Goal: Obtain resource: Obtain resource

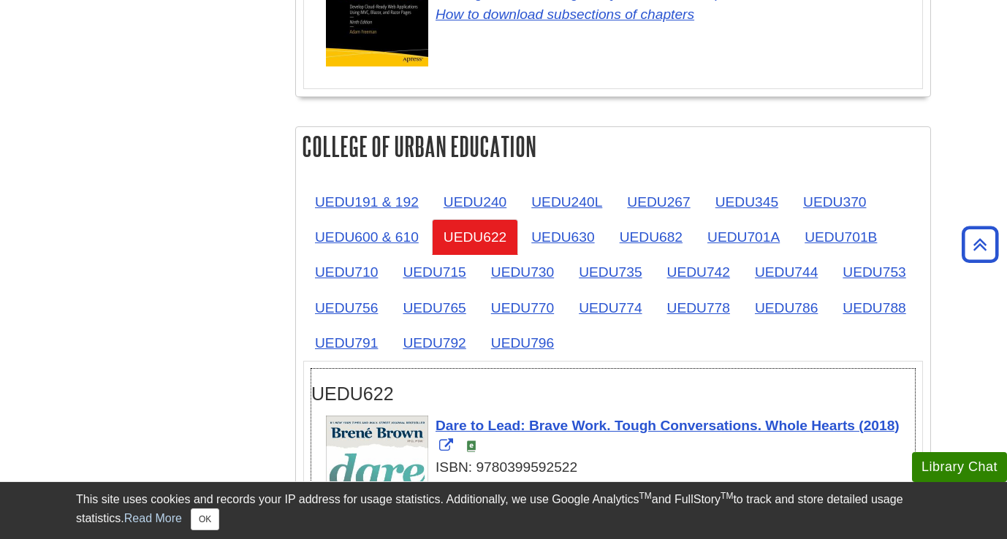
scroll to position [2262, 0]
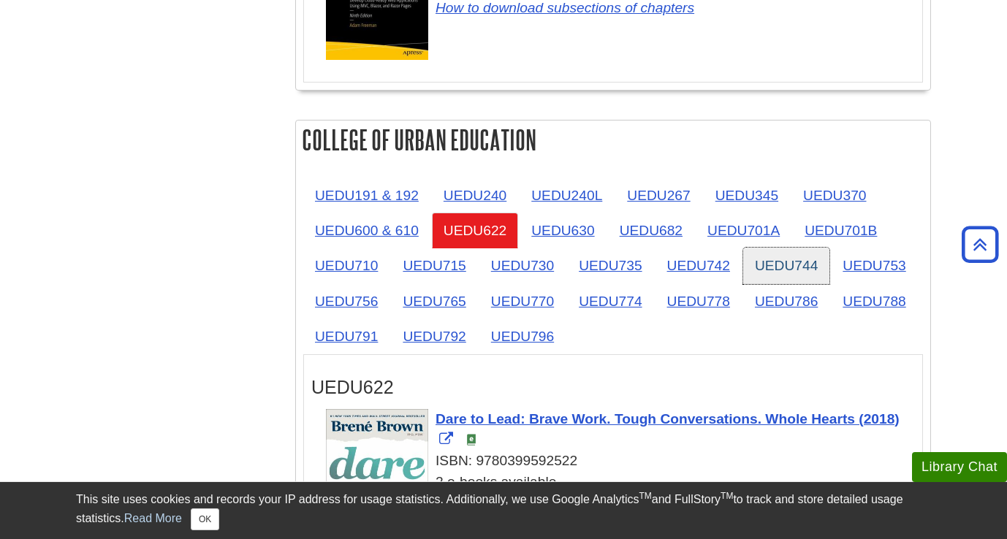
click at [779, 265] on link "UEDU744" at bounding box center [786, 266] width 86 height 36
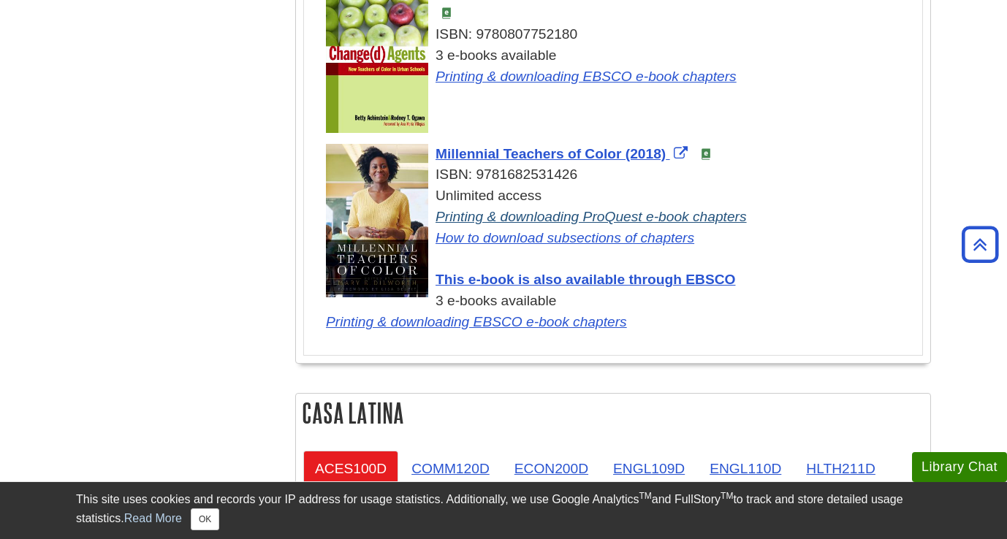
scroll to position [2856, 0]
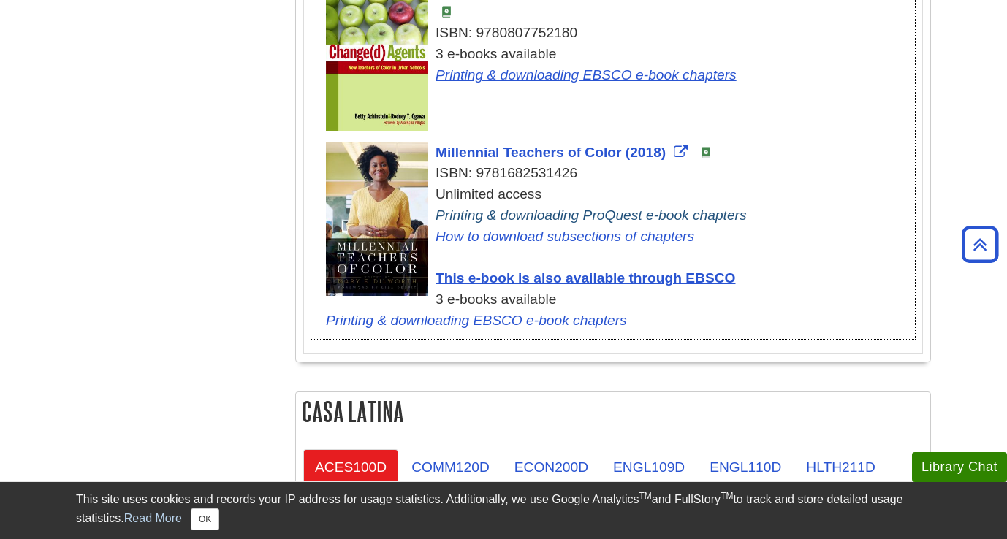
click at [498, 207] on link "Printing & downloading ProQuest e-book chapters" at bounding box center [590, 214] width 311 height 15
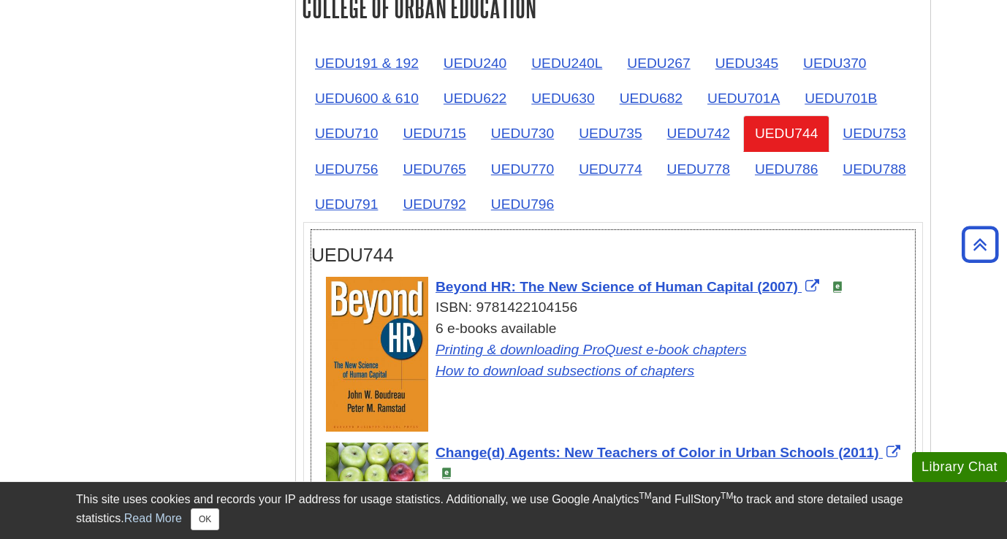
scroll to position [2389, 0]
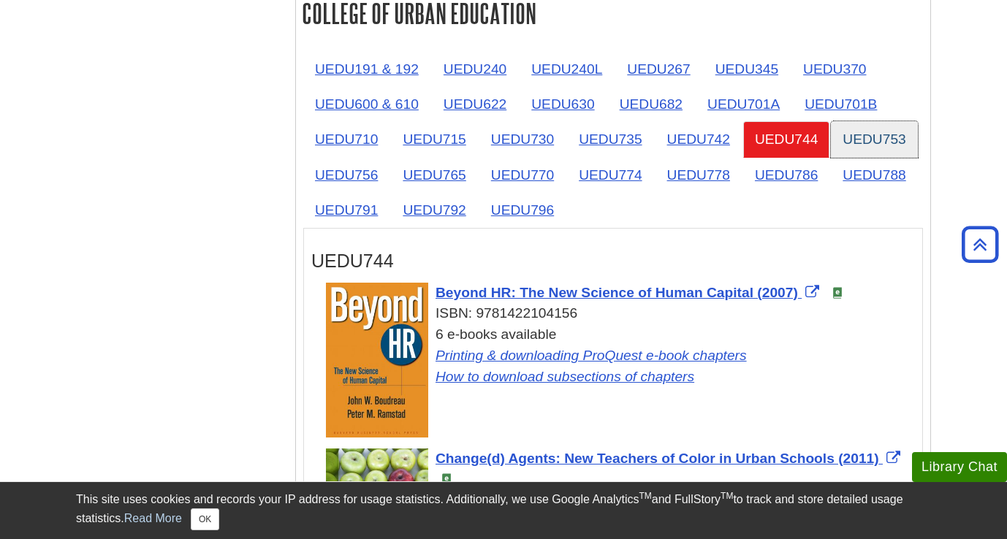
click at [880, 135] on link "UEDU753" at bounding box center [874, 139] width 86 height 36
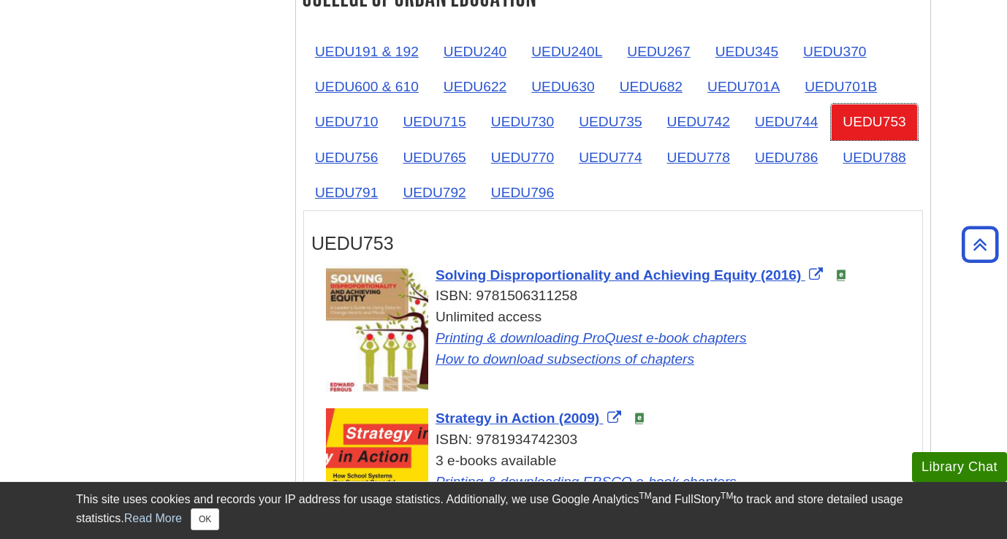
scroll to position [2376, 0]
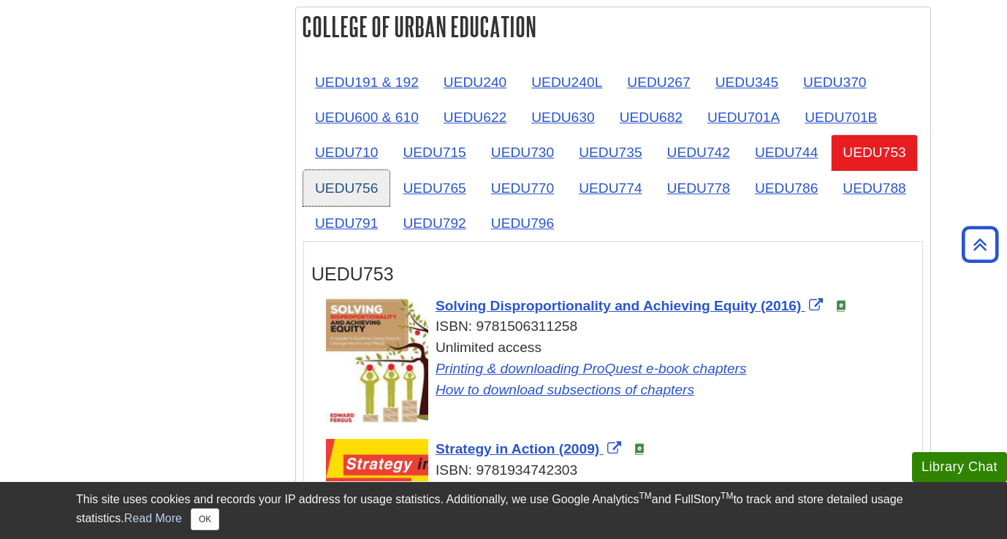
click at [347, 177] on link "UEDU756" at bounding box center [346, 188] width 86 height 36
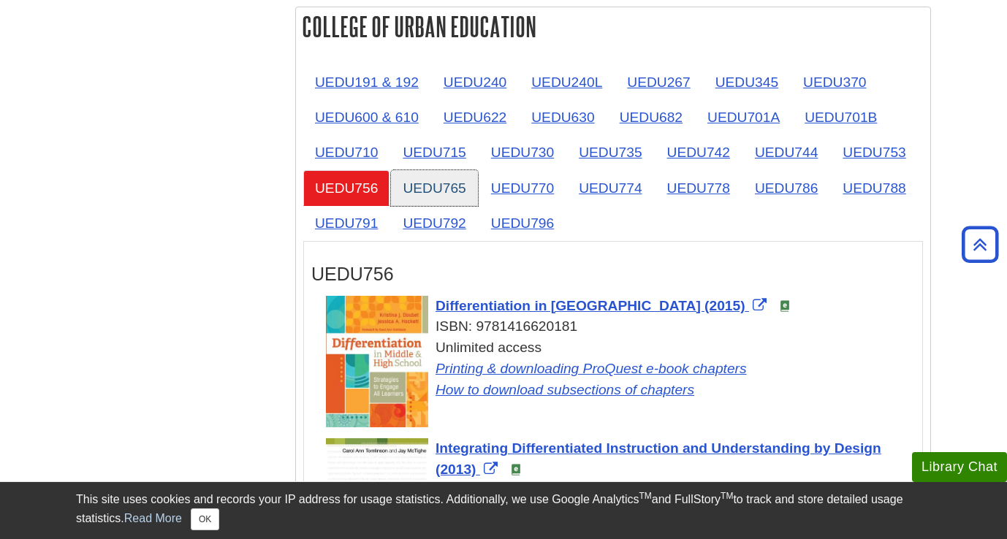
click at [419, 189] on link "UEDU765" at bounding box center [434, 188] width 86 height 36
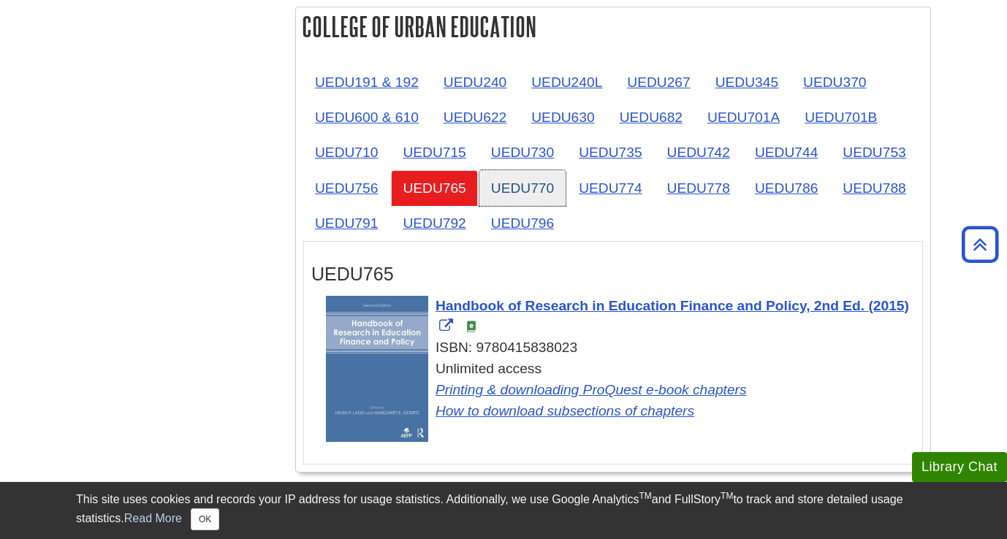
click at [516, 186] on link "UEDU770" at bounding box center [522, 188] width 86 height 36
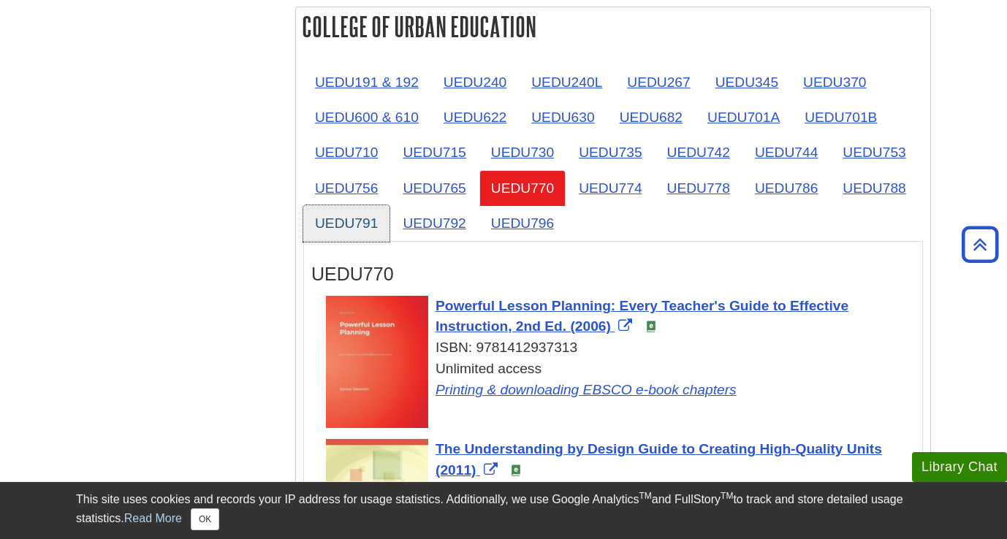
click at [328, 215] on link "UEDU791" at bounding box center [346, 223] width 86 height 36
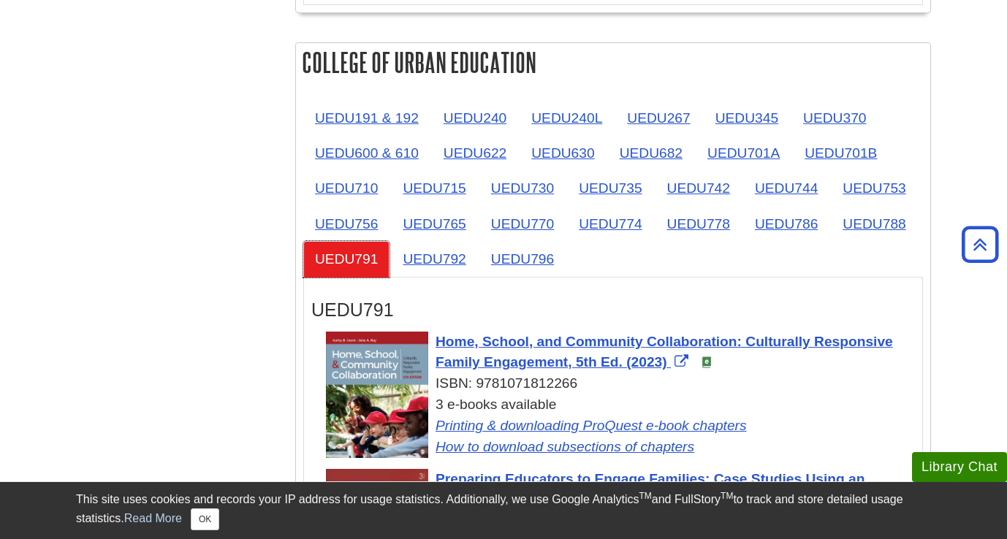
scroll to position [2290, 0]
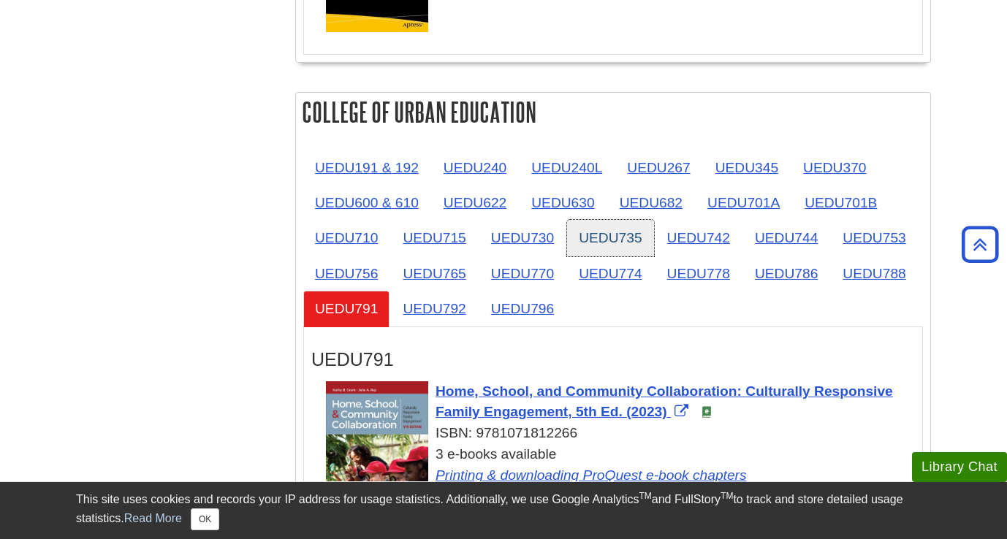
click at [587, 234] on link "UEDU735" at bounding box center [610, 238] width 86 height 36
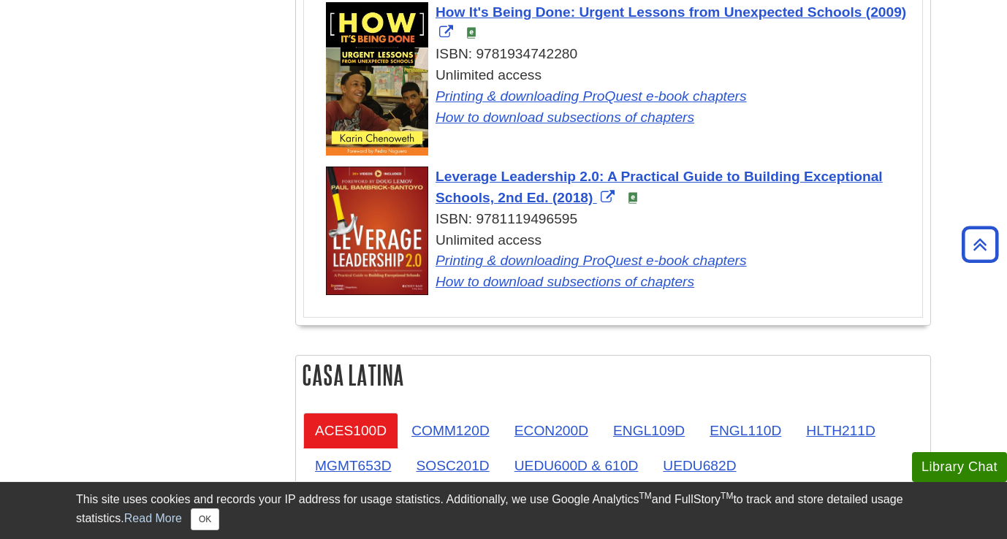
scroll to position [2671, 0]
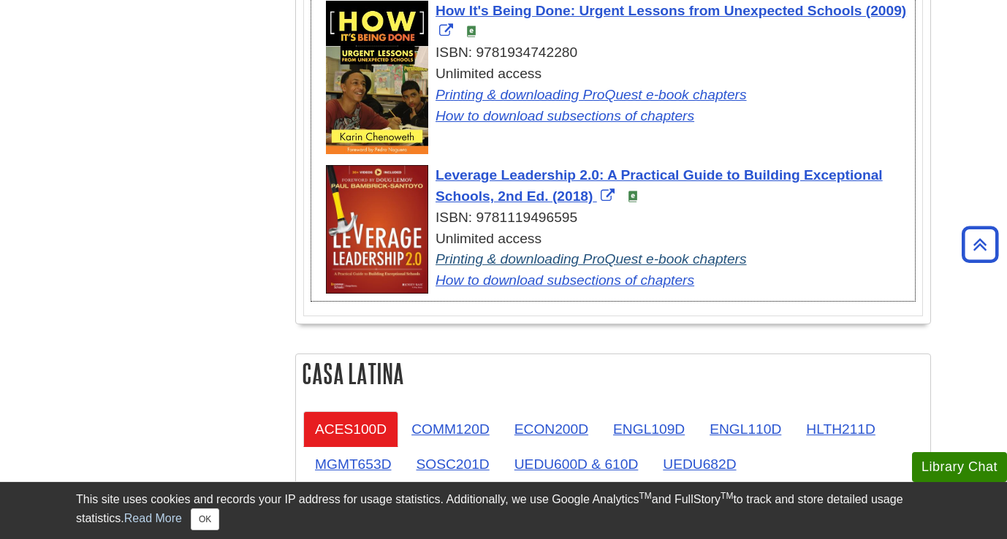
click at [504, 251] on link "Printing & downloading ProQuest e-book chapters" at bounding box center [590, 258] width 311 height 15
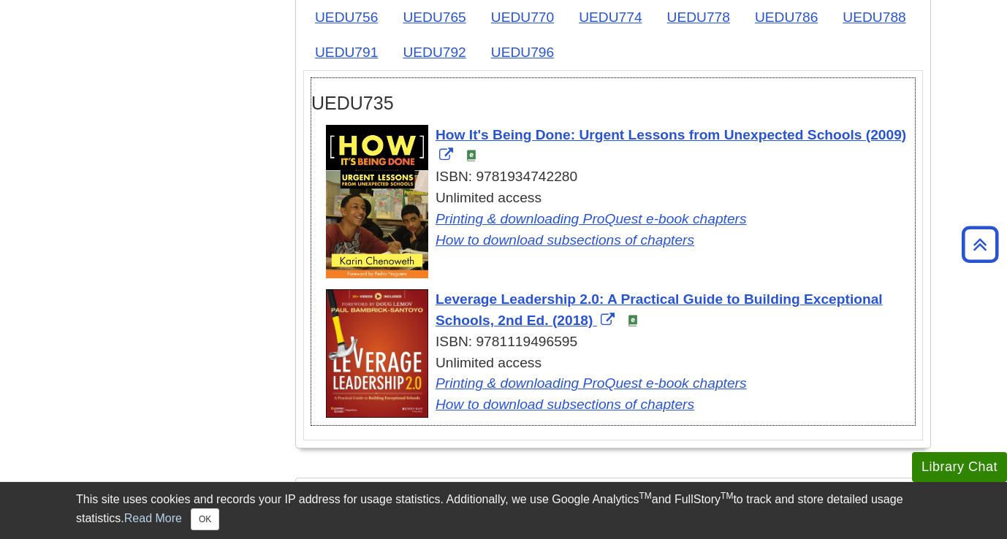
scroll to position [2544, 0]
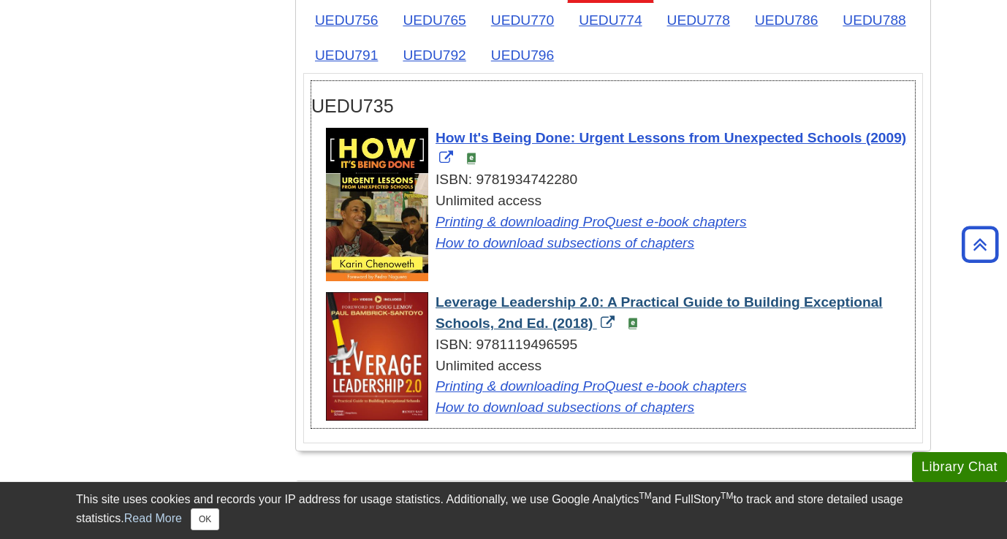
click at [556, 294] on span "Leverage Leadership 2.0: A Practical Guide to Building Exceptional Schools, 2nd…" at bounding box center [658, 312] width 447 height 37
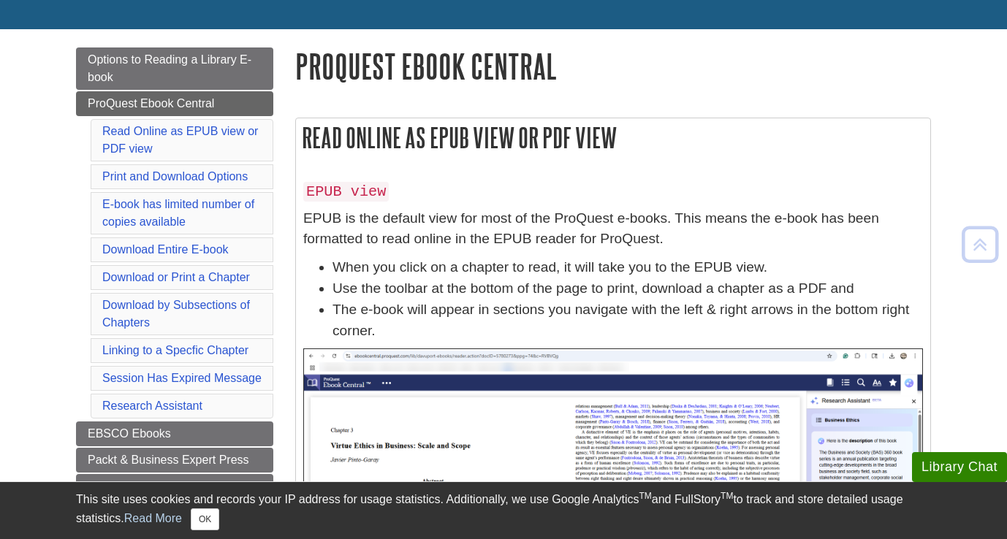
scroll to position [134, 0]
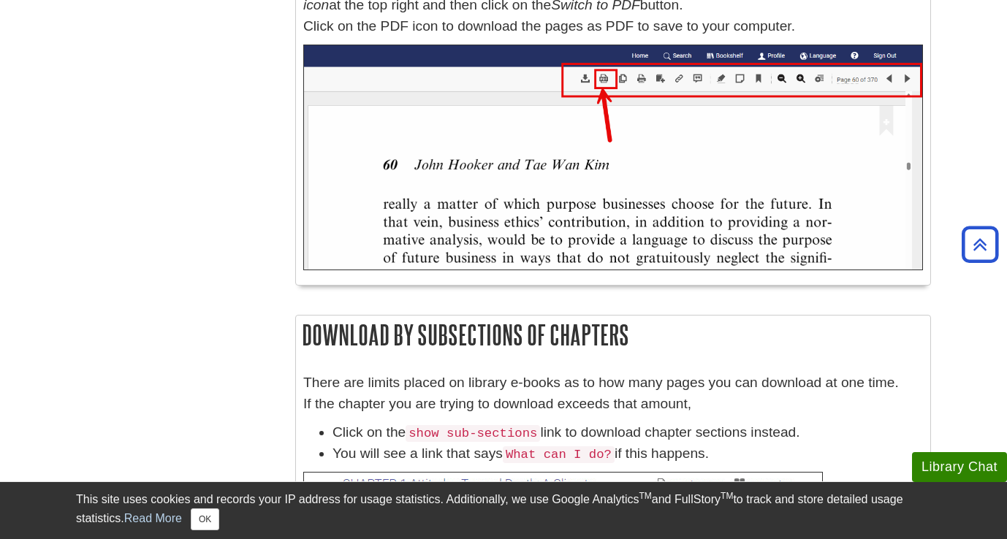
scroll to position [5107, 0]
